Goal: Information Seeking & Learning: Learn about a topic

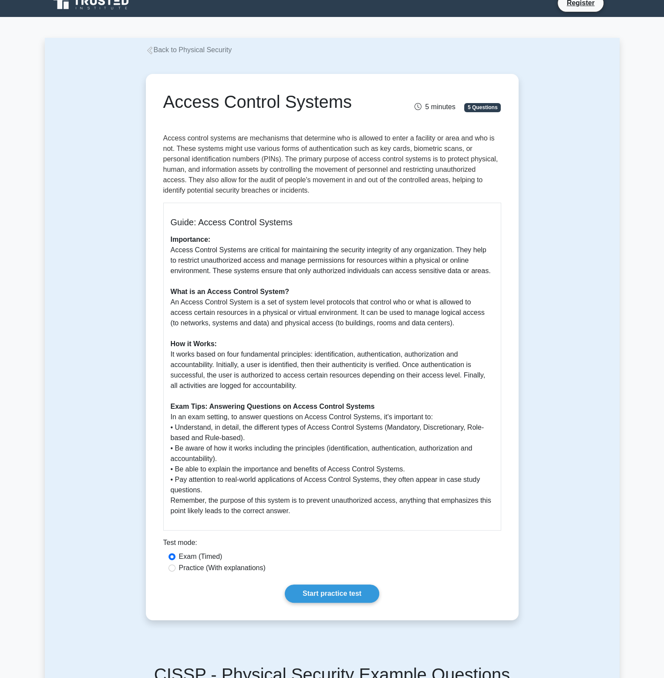
scroll to position [44, 0]
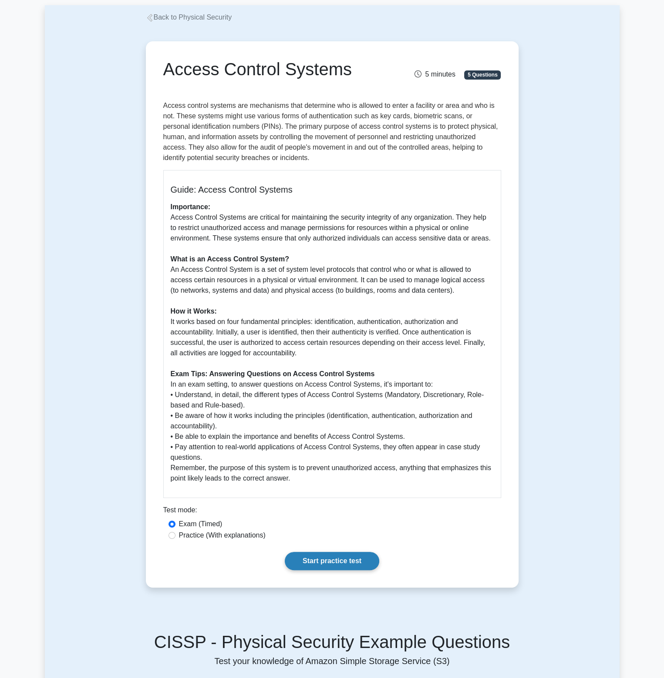
click at [332, 563] on link "Start practice test" at bounding box center [332, 561] width 94 height 18
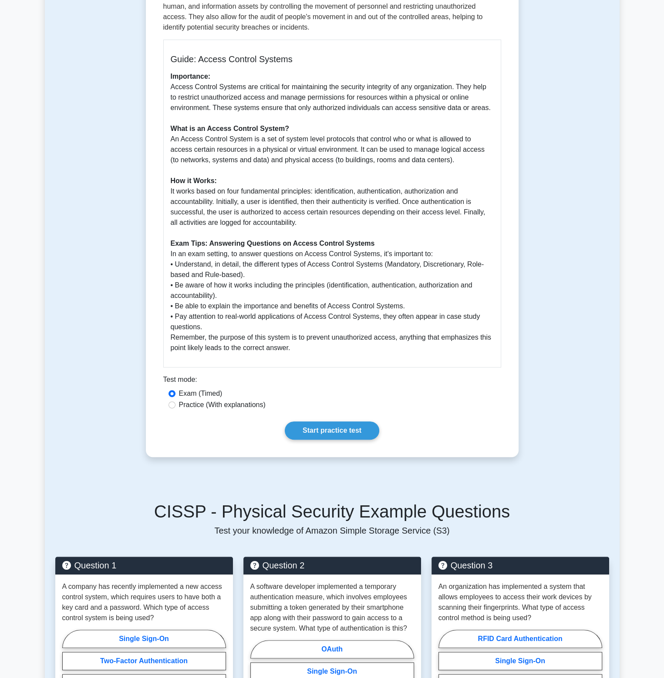
scroll to position [0, 0]
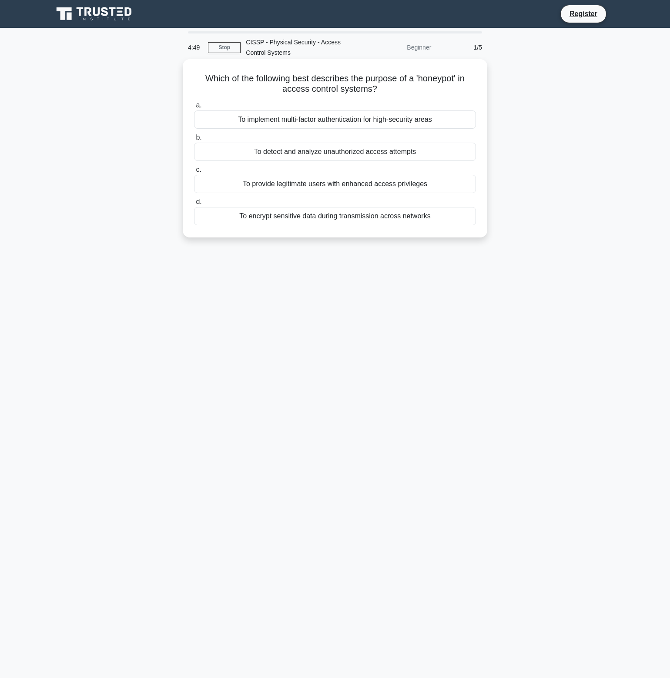
click at [346, 156] on div "To detect and analyze unauthorized access attempts" at bounding box center [335, 152] width 282 height 18
click at [194, 141] on input "b. To detect and analyze unauthorized access attempts" at bounding box center [194, 138] width 0 height 6
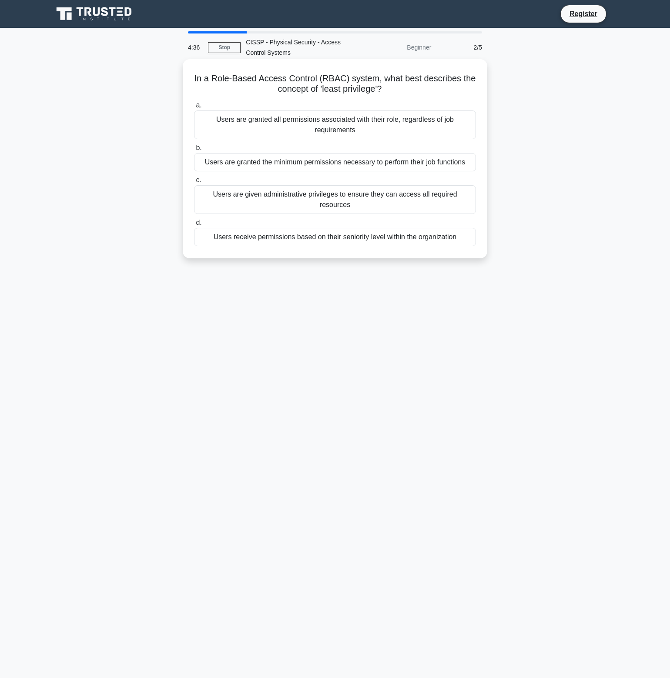
click at [380, 163] on div "Users are granted the minimum permissions necessary to perform their job functi…" at bounding box center [335, 162] width 282 height 18
click at [194, 151] on input "b. Users are granted the minimum permissions necessary to perform their job fun…" at bounding box center [194, 148] width 0 height 6
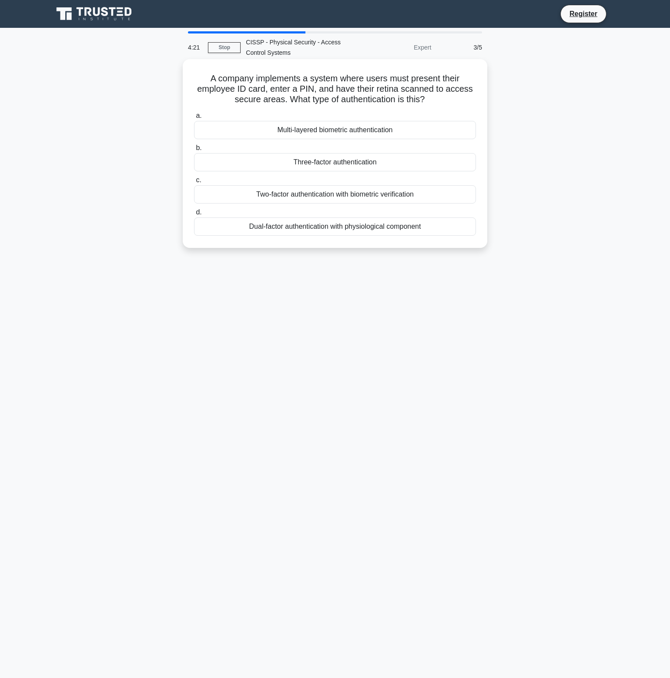
click at [355, 161] on div "Three-factor authentication" at bounding box center [335, 162] width 282 height 18
click at [194, 151] on input "b. Three-factor authentication" at bounding box center [194, 148] width 0 height 6
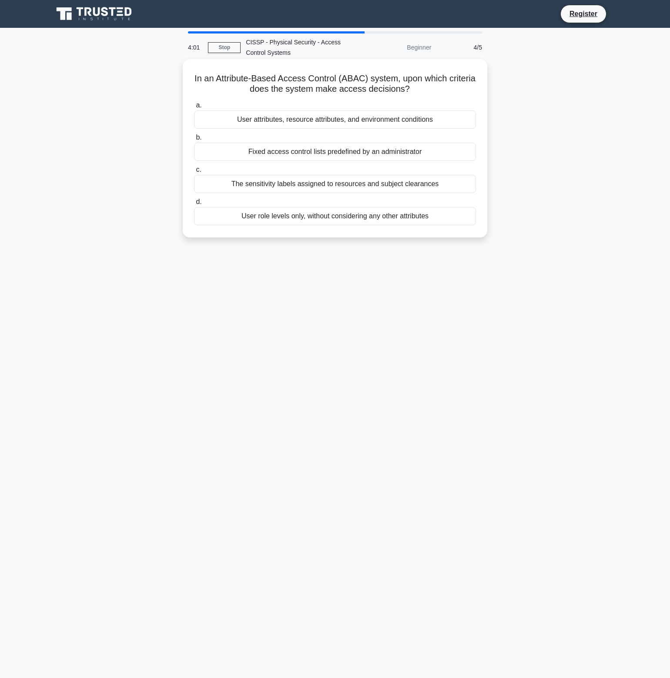
click at [331, 121] on div "User attributes, resource attributes, and environment conditions" at bounding box center [335, 120] width 282 height 18
click at [194, 108] on input "a. User attributes, resource attributes, and environment conditions" at bounding box center [194, 106] width 0 height 6
click at [337, 156] on div "Dividing critical tasks among multiple individuals" at bounding box center [335, 152] width 282 height 18
click at [194, 141] on input "b. Dividing critical tasks among multiple individuals" at bounding box center [194, 138] width 0 height 6
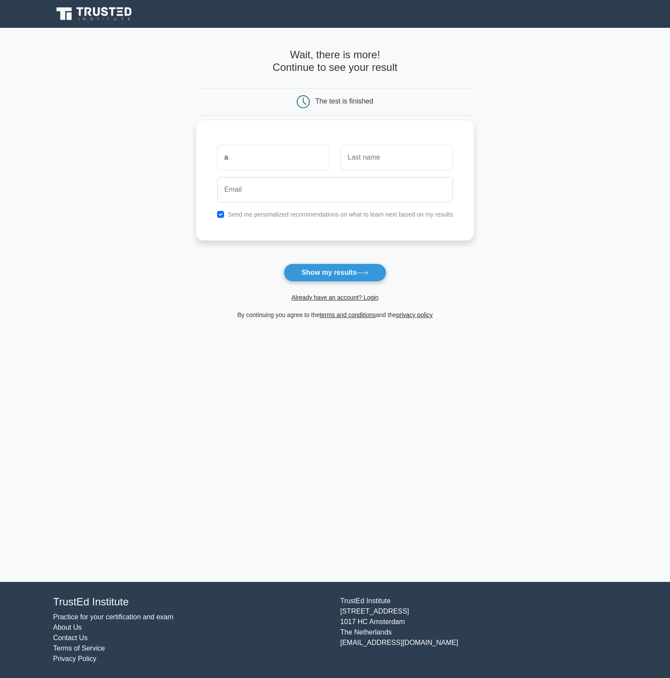
type input "[PERSON_NAME]"
click at [362, 163] on input "text" at bounding box center [396, 157] width 113 height 25
type input "Yaeger"
click at [289, 193] on input "email" at bounding box center [335, 189] width 236 height 25
type input "andrew@ie-systems.com"
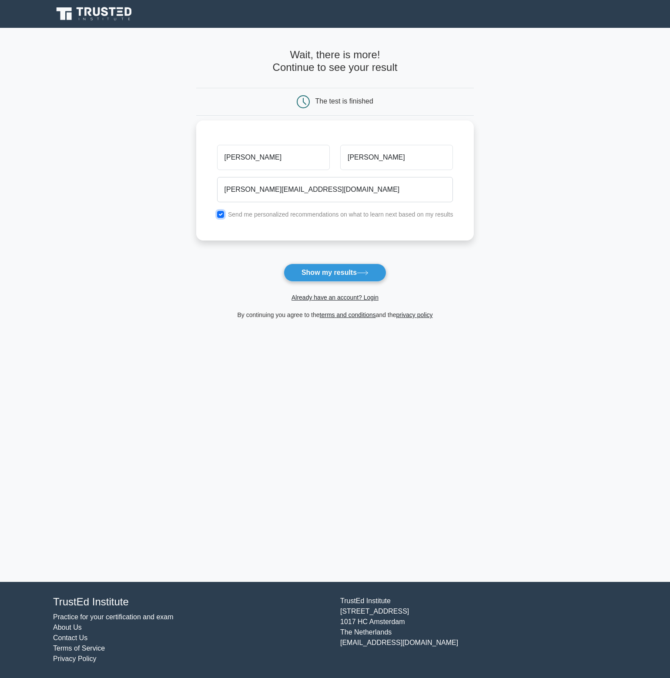
click at [219, 212] on input "checkbox" at bounding box center [220, 214] width 7 height 7
checkbox input "false"
click at [357, 275] on button "Show my results" at bounding box center [335, 273] width 103 height 18
